Goal: Transaction & Acquisition: Purchase product/service

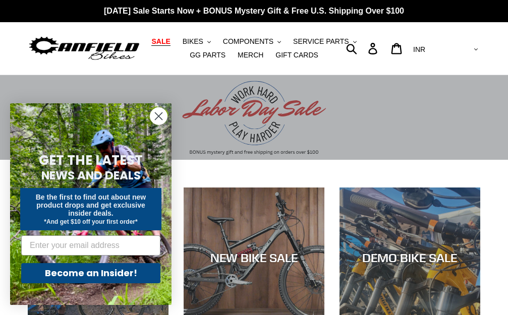
click at [170, 40] on span "SALE" at bounding box center [160, 41] width 19 height 9
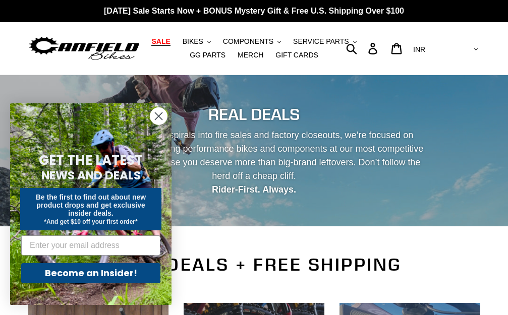
click at [156, 118] on icon "Close dialog" at bounding box center [158, 116] width 7 height 7
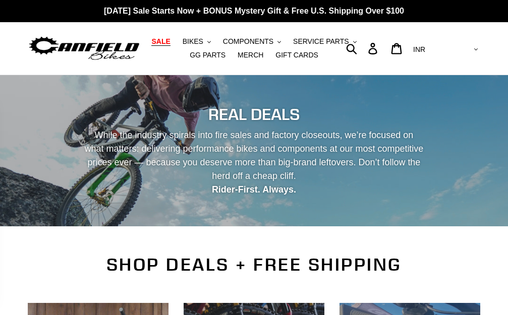
click at [166, 48] on ul "SALE BIKES .cls-1{fill:#231f20} SHOP ALL BIKES SHOP DEMO BIKES - On SALE Now! J…" at bounding box center [254, 48] width 227 height 27
click at [465, 53] on select "AED AFN ALL AMD ANG AUD AWG AZN BAM BBD BDT BGN BIF BND BOB BSD BWP BZD CAD CDF…" at bounding box center [444, 49] width 71 height 19
select select "USD"
click at [451, 40] on select "AED AFN ALL AMD ANG AUD AWG AZN BAM BBD BDT BGN BIF BND BOB BSD BWP BZD CAD CDF…" at bounding box center [444, 49] width 71 height 19
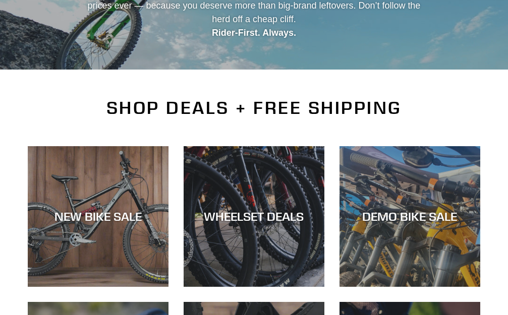
scroll to position [151, 0]
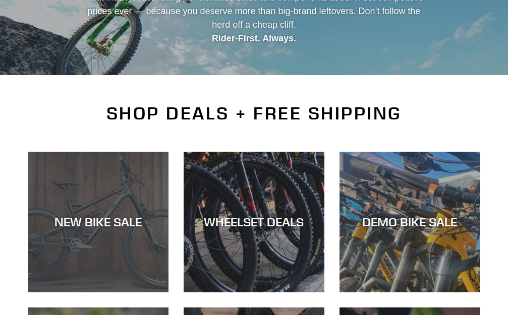
click at [75, 293] on div "NEW BIKE SALE" at bounding box center [98, 293] width 141 height 0
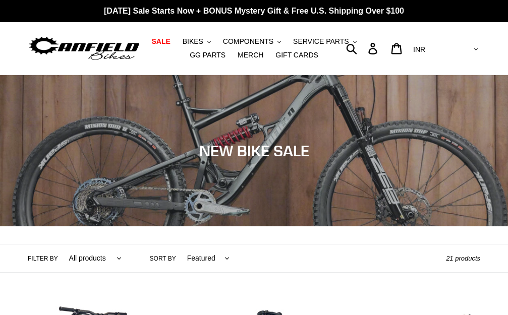
click at [459, 47] on select "AED AFN ALL AMD ANG AUD AWG AZN [GEOGRAPHIC_DATA] BBD BDT BGN BIF BND [PERSON_N…" at bounding box center [444, 49] width 71 height 19
select select "USD"
click at [451, 40] on select "AED AFN ALL AMD ANG AUD AWG AZN [GEOGRAPHIC_DATA] BBD BDT BGN BIF BND [PERSON_N…" at bounding box center [444, 49] width 71 height 19
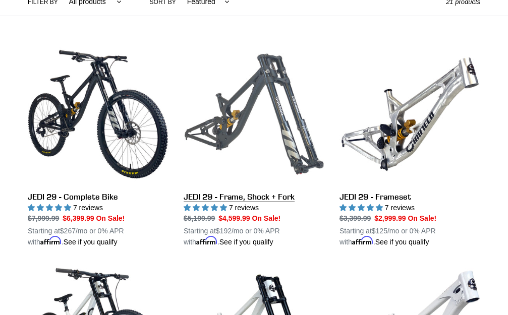
scroll to position [124, 0]
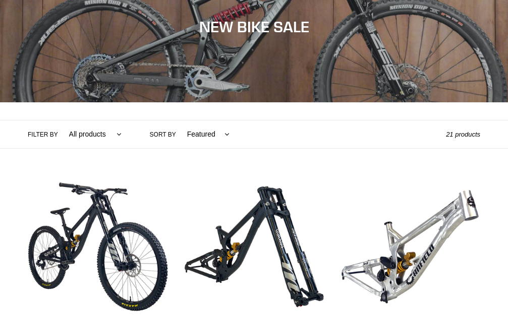
click at [210, 139] on select "Featured Best selling Alphabetically, A-Z Alphabetically, Z-A Price, low to hig…" at bounding box center [206, 135] width 56 height 28
select select "price-ascending"
click at [178, 121] on select "Featured Best selling Alphabetically, A-Z Alphabetically, Z-A Price, low to hig…" at bounding box center [206, 135] width 56 height 28
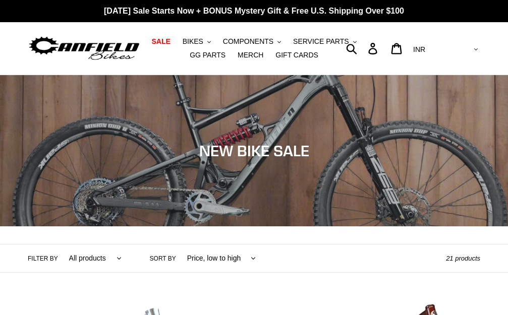
click at [470, 42] on select "AED AFN ALL AMD ANG AUD AWG AZN [GEOGRAPHIC_DATA] BBD BDT BGN BIF BND [PERSON_N…" at bounding box center [444, 49] width 71 height 19
click at [473, 50] on select "AED AFN ALL AMD ANG AUD AWG AZN [GEOGRAPHIC_DATA] BBD BDT BGN BIF BND [PERSON_N…" at bounding box center [444, 49] width 71 height 19
select select "USD"
click at [451, 40] on select "AED AFN ALL AMD ANG AUD AWG AZN BAM BBD BDT BGN BIF BND BOB BSD BWP BZD CAD CDF…" at bounding box center [444, 49] width 71 height 19
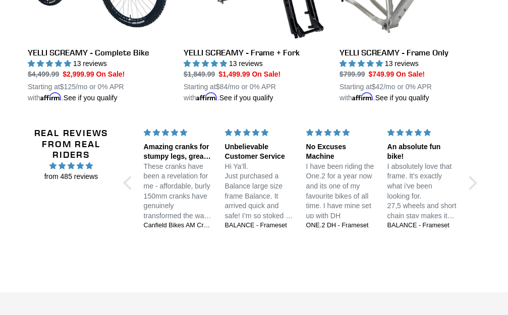
scroll to position [1743, 0]
